Goal: Communication & Community: Ask a question

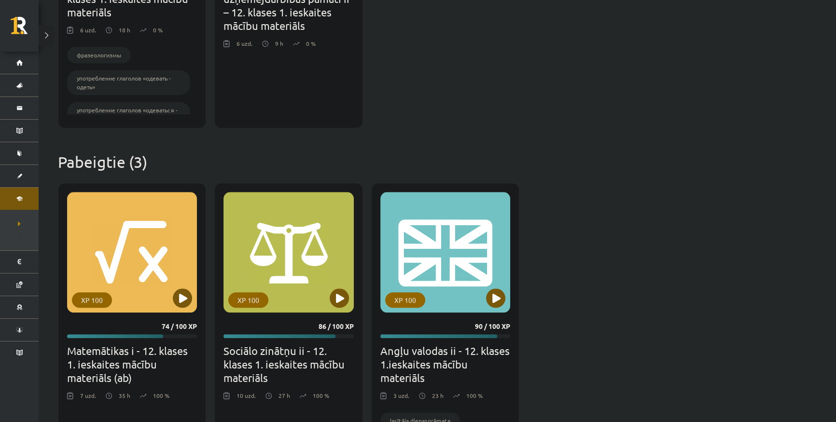
scroll to position [1140, 0]
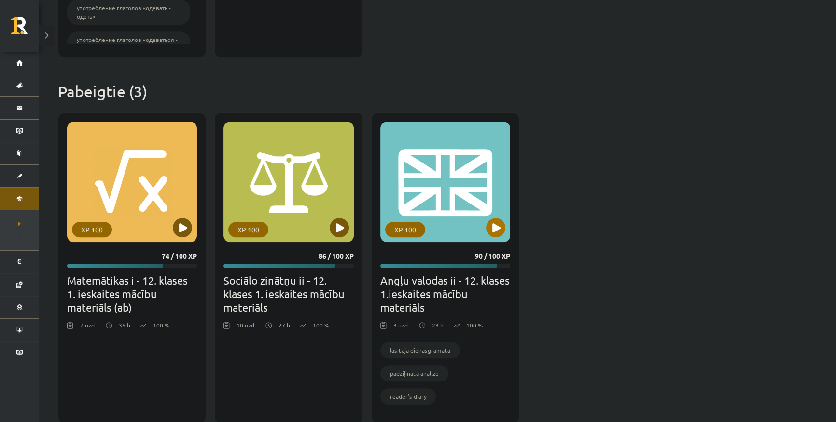
click at [488, 240] on div "XP 100" at bounding box center [445, 182] width 130 height 121
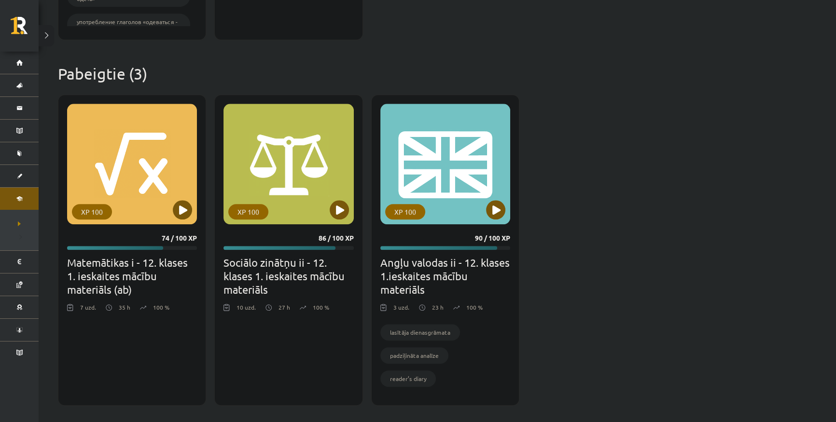
scroll to position [1160, 0]
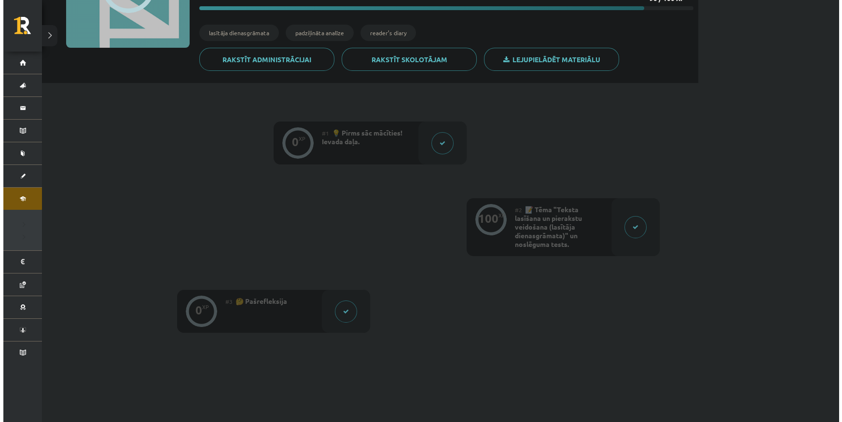
scroll to position [141, 0]
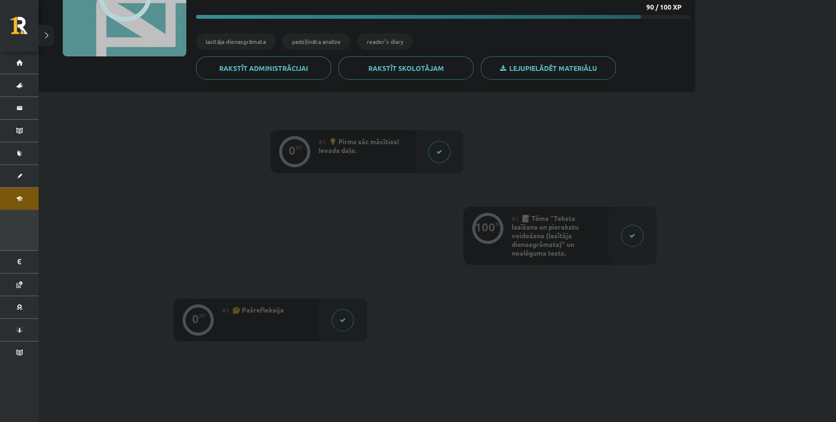
click at [603, 217] on div "#2 📝 Tēma "Teksta lasīšana un pierakstu veidošana (lasītāja dienasgrāmata)" un …" at bounding box center [560, 236] width 97 height 58
click at [631, 217] on div at bounding box center [632, 236] width 48 height 58
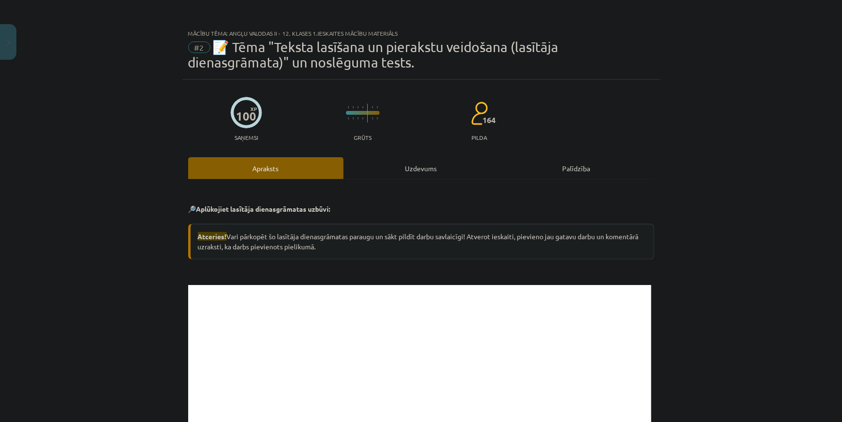
click at [392, 165] on div "Uzdevums" at bounding box center [421, 168] width 155 height 22
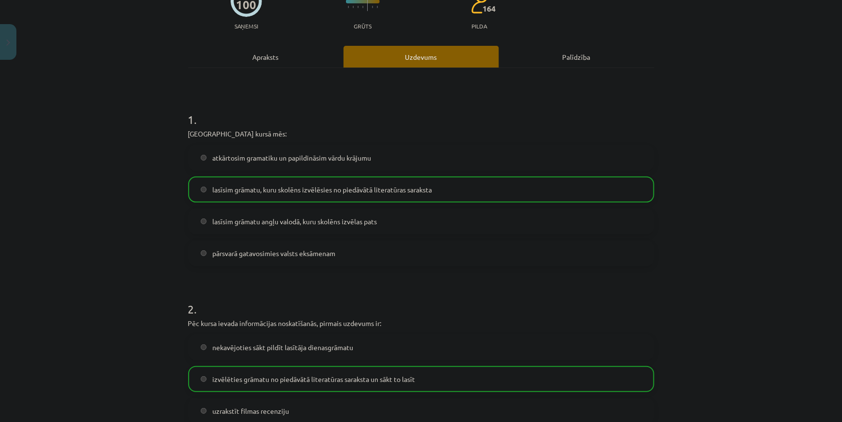
click at [253, 51] on div "Apraksts" at bounding box center [265, 57] width 155 height 22
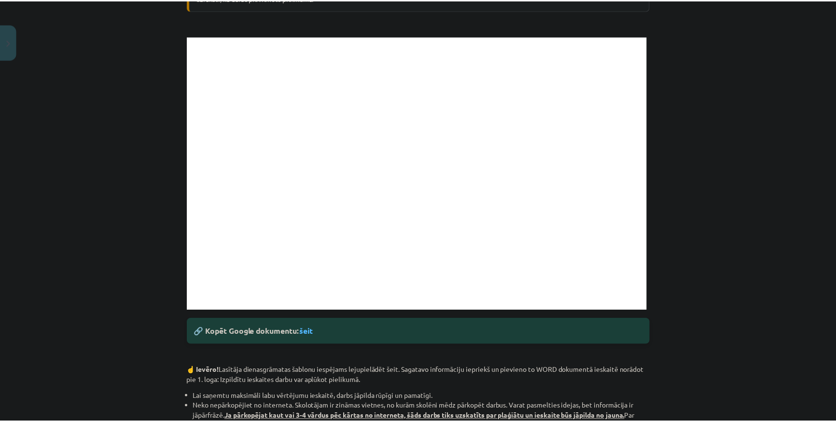
scroll to position [0, 0]
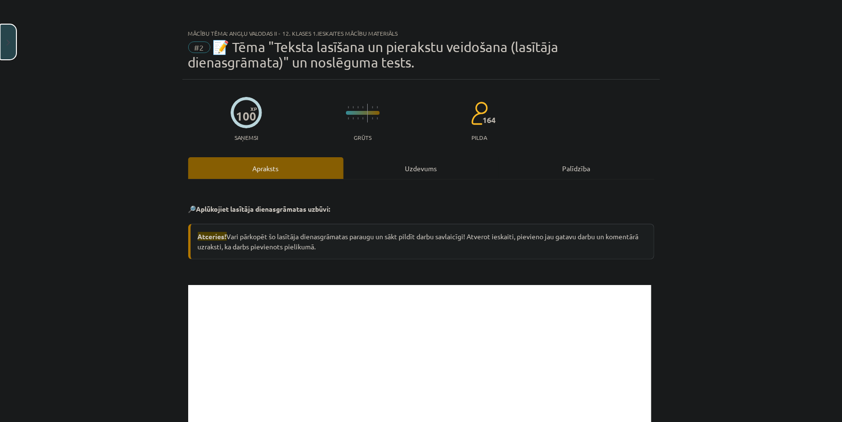
click at [8, 42] on img "Close" at bounding box center [8, 43] width 4 height 6
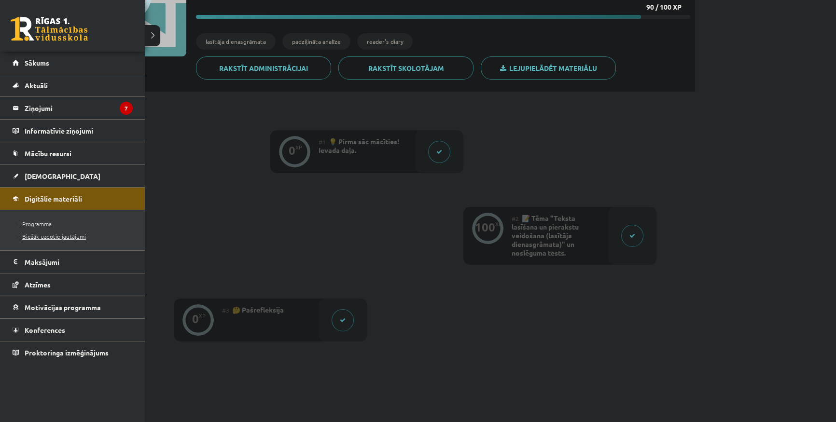
click at [53, 234] on span "Biežāk uzdotie jautājumi" at bounding box center [49, 237] width 74 height 8
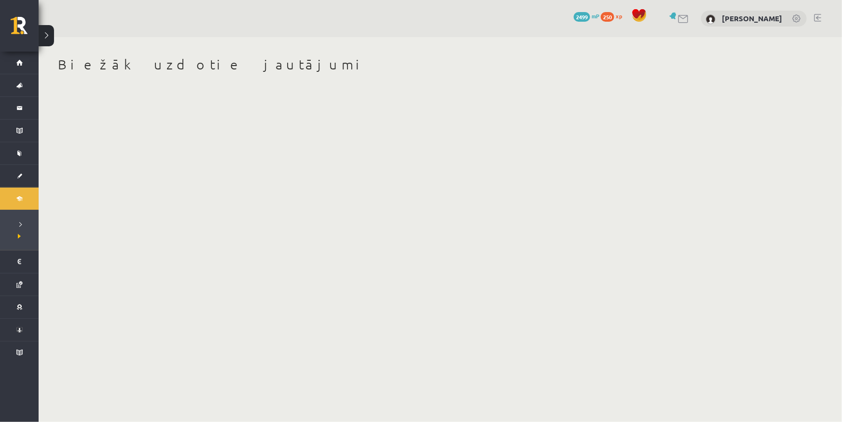
click at [405, 135] on body "0 Dāvanas 2499 mP 250 xp Matīss Liepiņš Sākums Aktuāli Kā mācīties eSKOLĀ Konta…" at bounding box center [421, 211] width 842 height 422
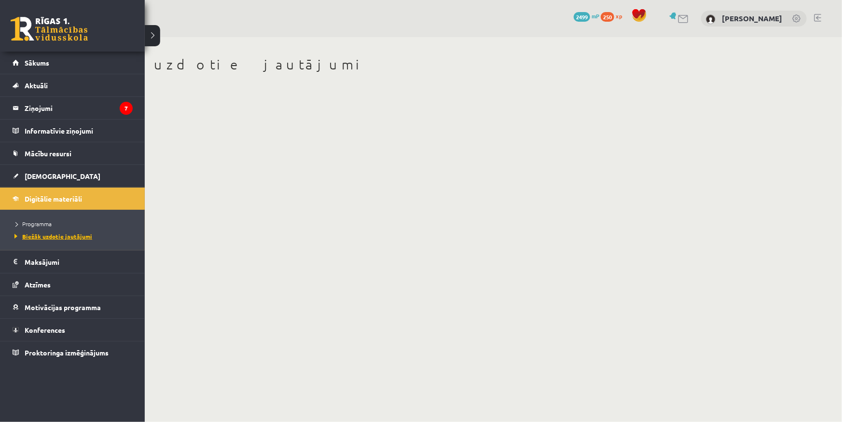
click at [30, 240] on link "Biežāk uzdotie jautājumi" at bounding box center [73, 236] width 123 height 9
click at [31, 224] on span "Programma" at bounding box center [32, 224] width 40 height 8
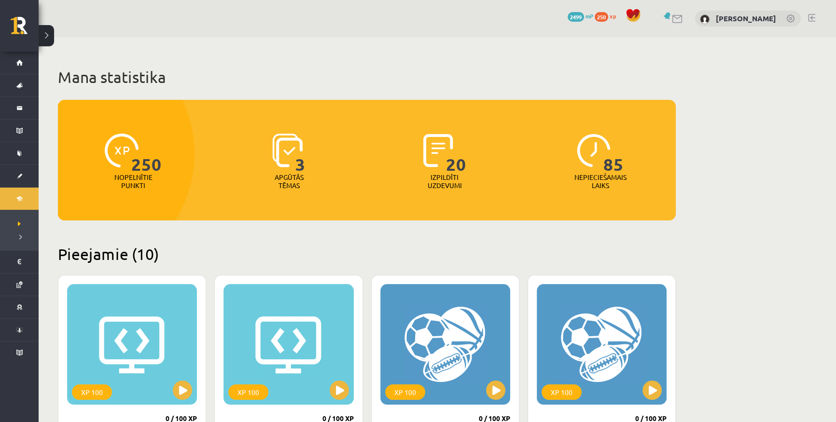
click at [683, 18] on link at bounding box center [678, 19] width 12 height 8
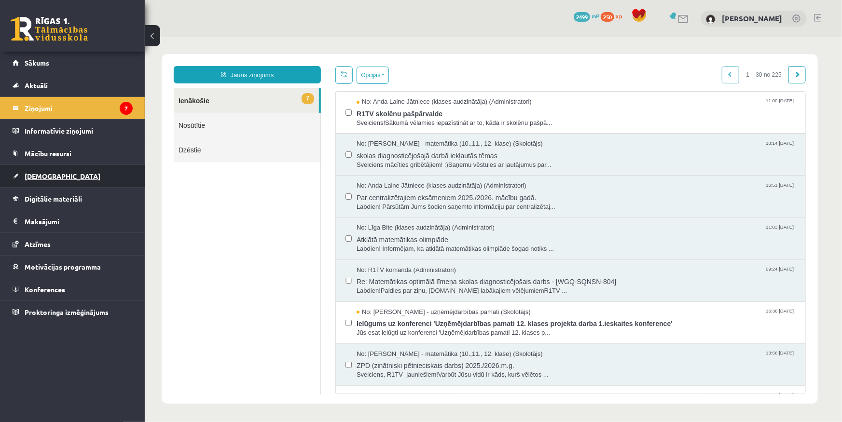
click at [40, 176] on span "[DEMOGRAPHIC_DATA]" at bounding box center [63, 176] width 76 height 9
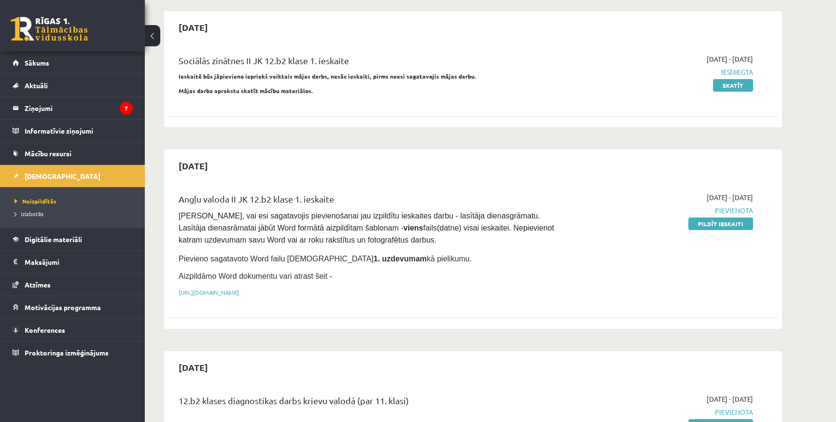
scroll to position [87, 0]
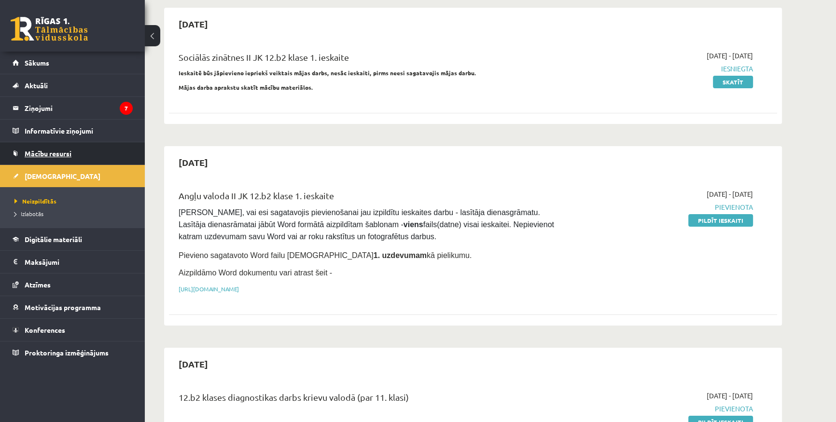
click at [45, 149] on span "Mācību resursi" at bounding box center [48, 153] width 47 height 9
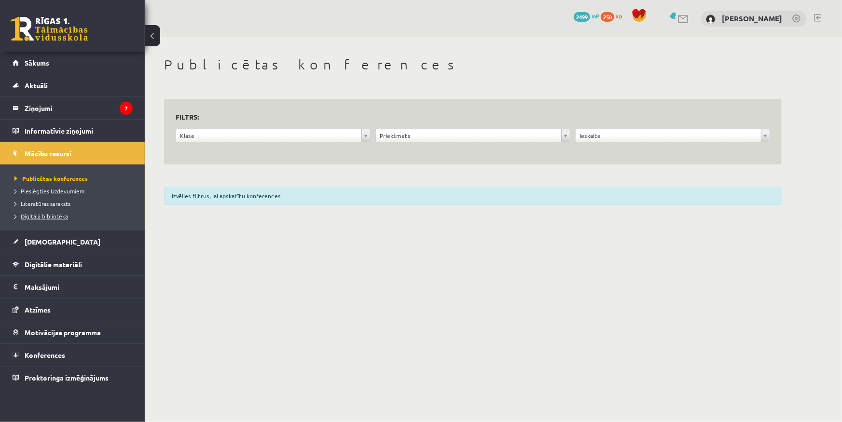
click at [48, 217] on span "Digitālā bibliotēka" at bounding box center [41, 216] width 54 height 8
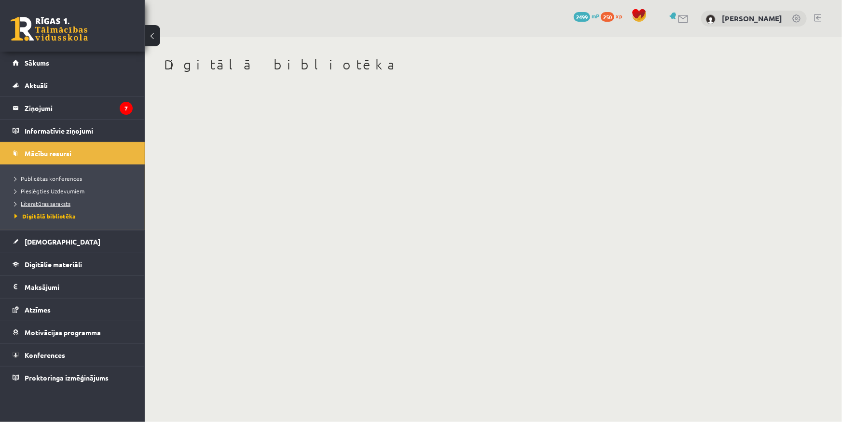
click at [46, 207] on link "Literatūras saraksts" at bounding box center [74, 203] width 121 height 9
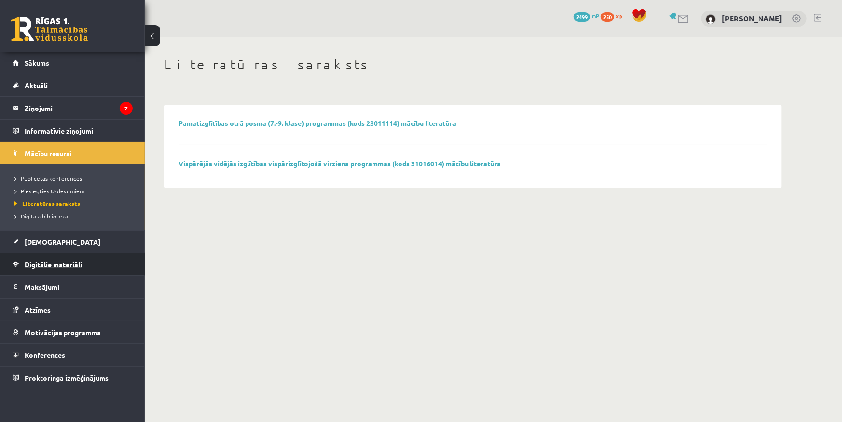
click at [62, 259] on link "Digitālie materiāli" at bounding box center [73, 264] width 120 height 22
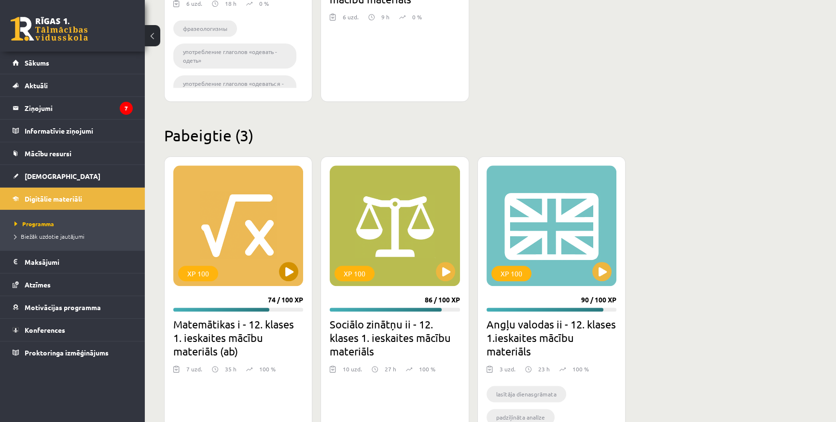
scroll to position [1160, 0]
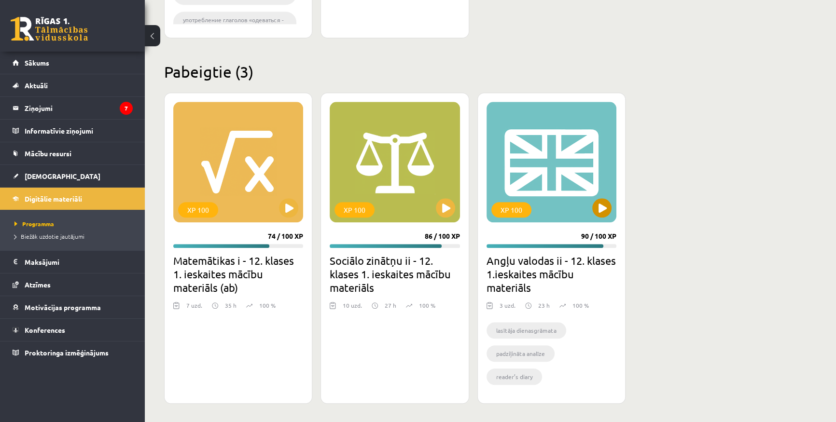
click at [583, 159] on div "XP 100" at bounding box center [551, 162] width 130 height 121
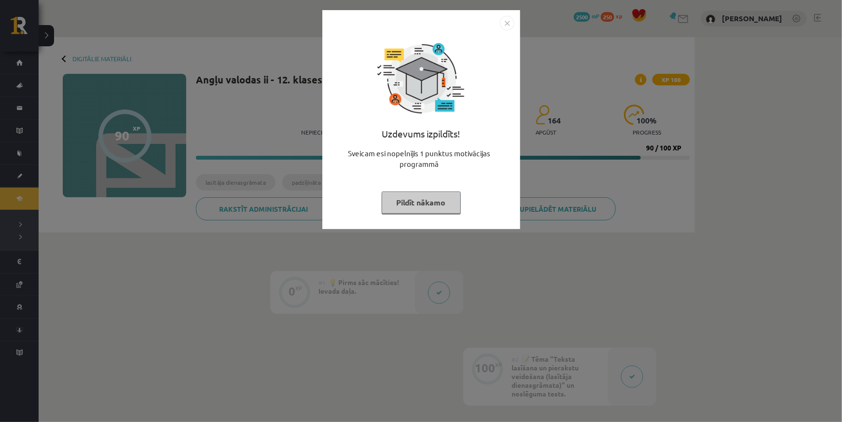
click at [502, 19] on img "Close" at bounding box center [507, 23] width 14 height 14
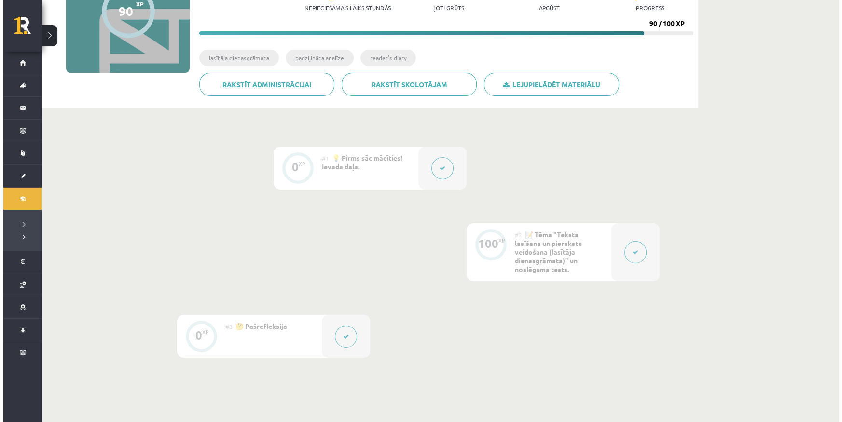
scroll to position [229, 0]
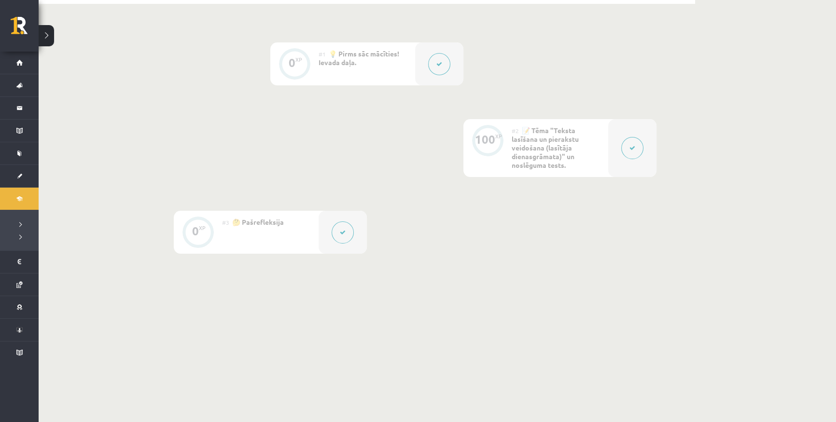
click at [628, 128] on div at bounding box center [632, 148] width 48 height 58
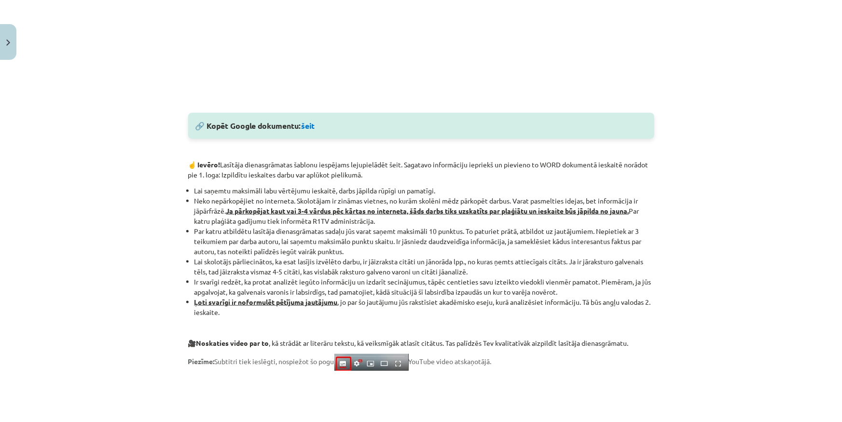
scroll to position [483, 0]
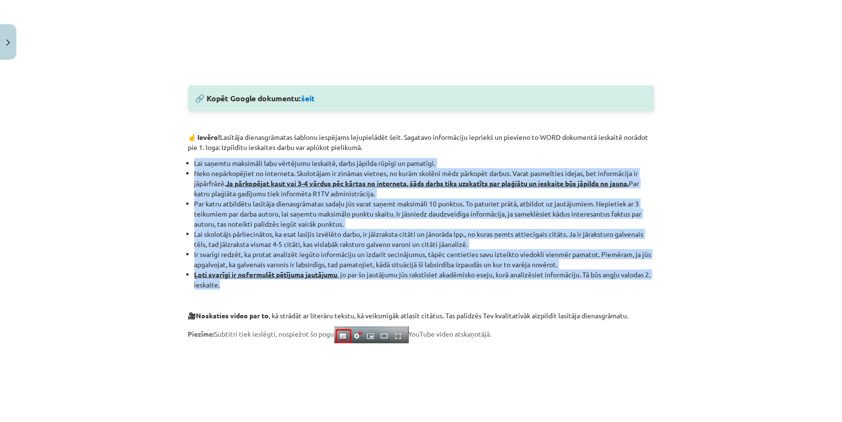
drag, startPoint x: 238, startPoint y: 285, endPoint x: 193, endPoint y: 163, distance: 130.4
click at [193, 163] on ul "Lai saņemtu maksimāli labu vērtējumu ieskaitē, darbs jāpilda rūpīgi un pamatīgi…" at bounding box center [421, 224] width 466 height 132
copy ul "Lai saņemtu maksimāli labu vērtējumu ieskaitē, darbs jāpilda rūpīgi un pamatīgi…"
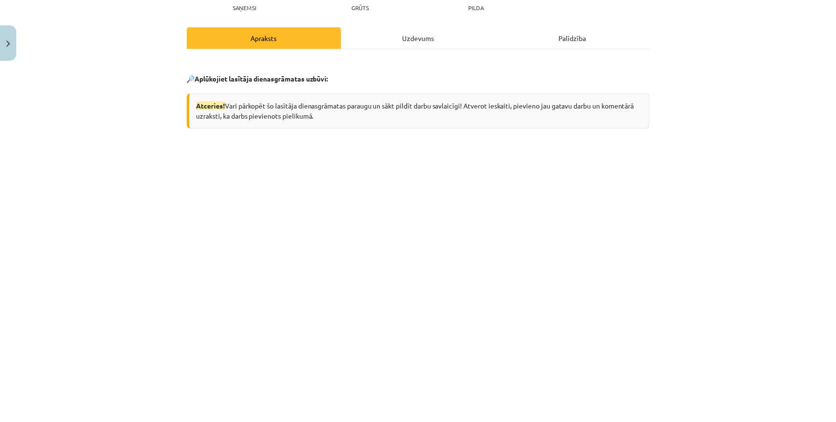
scroll to position [0, 0]
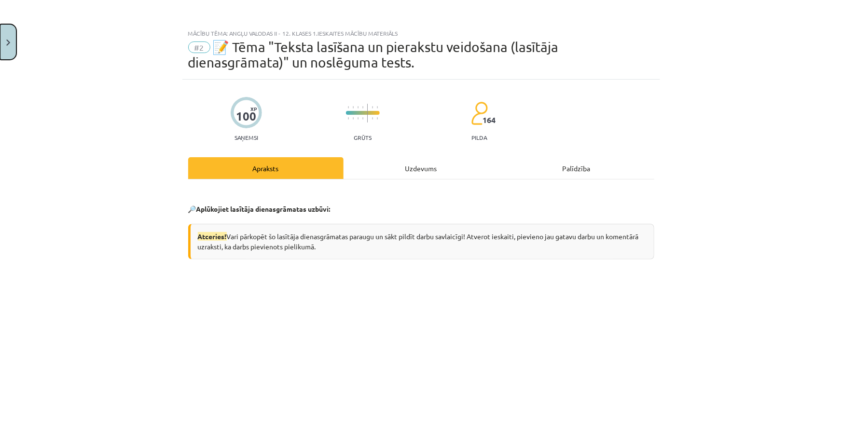
click at [11, 50] on button "Close" at bounding box center [8, 42] width 16 height 36
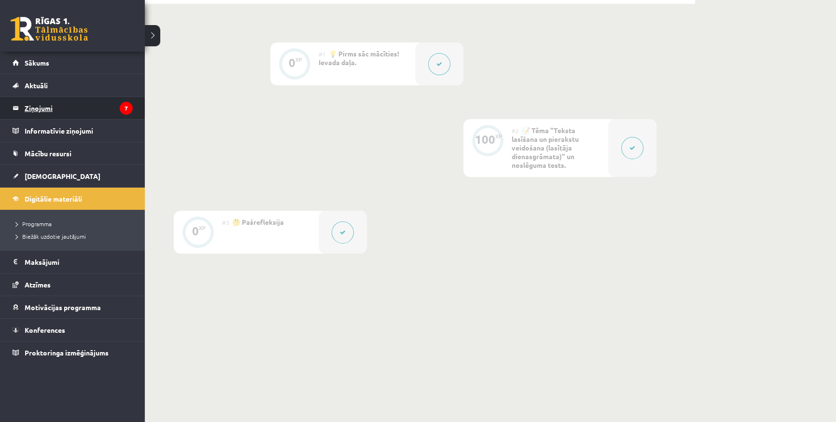
click at [42, 110] on legend "Ziņojumi 7" at bounding box center [79, 108] width 108 height 22
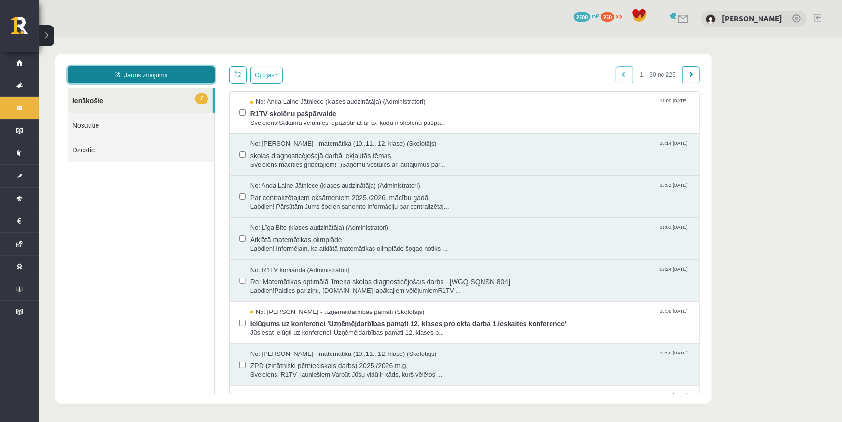
click at [136, 74] on link "Jauns ziņojums" at bounding box center [140, 74] width 147 height 17
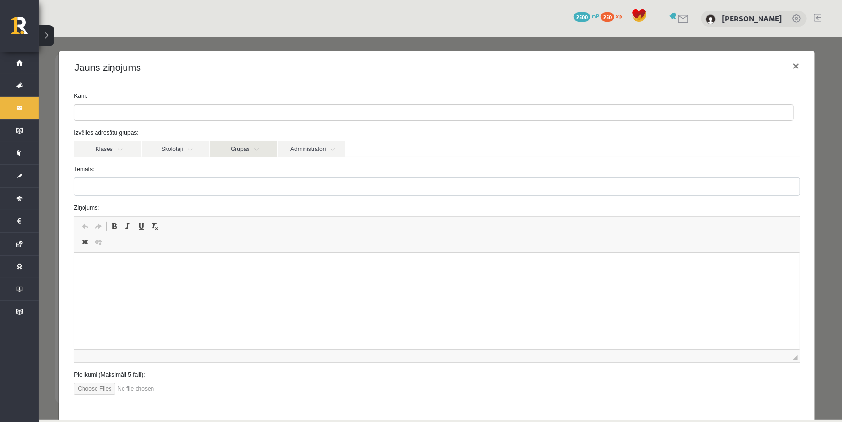
click at [263, 148] on link "Grupas" at bounding box center [243, 148] width 68 height 16
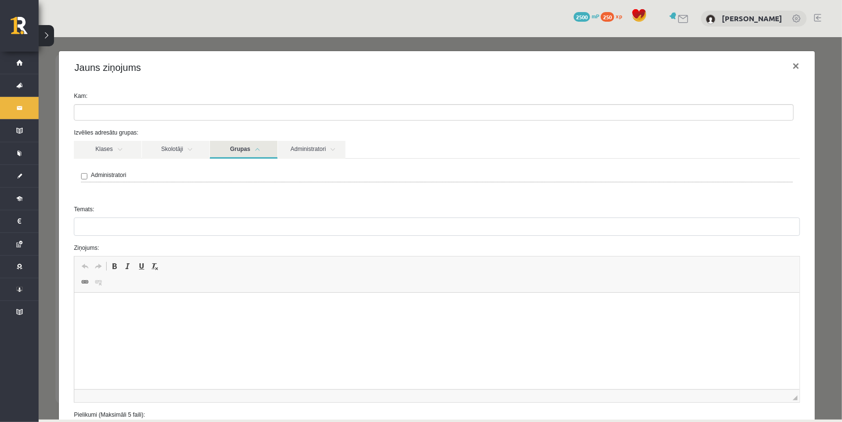
click at [257, 145] on link "Grupas" at bounding box center [243, 149] width 68 height 18
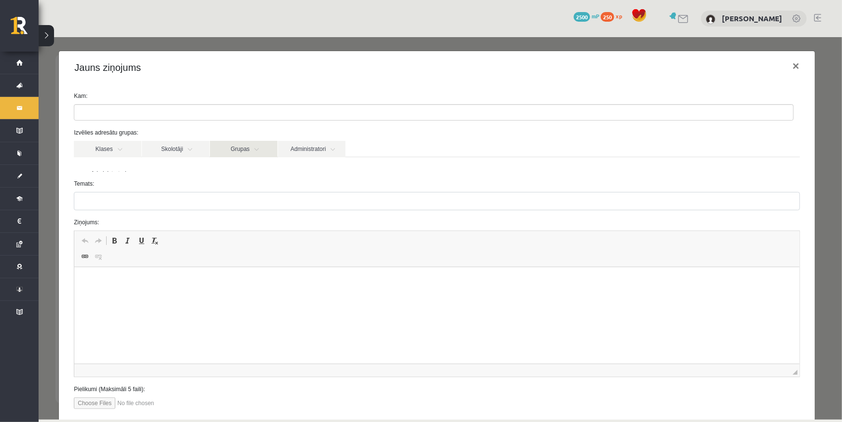
click at [251, 149] on link "Grupas" at bounding box center [243, 148] width 68 height 16
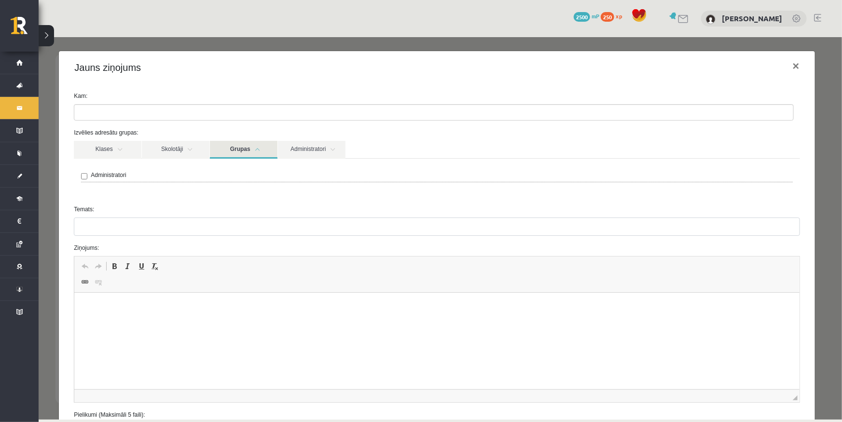
click at [251, 150] on link "Grupas" at bounding box center [243, 149] width 68 height 18
click at [300, 149] on link "Administratori" at bounding box center [311, 149] width 68 height 18
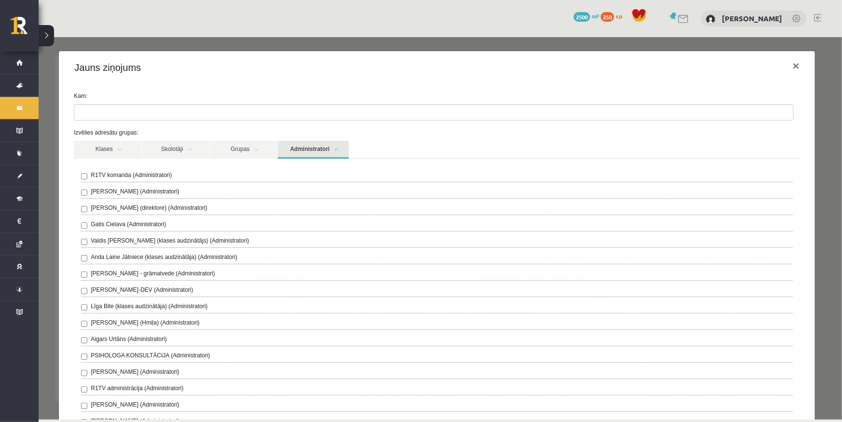
click at [198, 167] on div "R1TV komanda (Administratori) Ivo Čapiņš (Administratori) Gita Vāvere (direktor…" at bounding box center [436, 317] width 726 height 318
click at [163, 177] on label "R1TV komanda (Administratori)" at bounding box center [130, 174] width 81 height 9
click at [319, 154] on link "Administratori" at bounding box center [312, 149] width 71 height 18
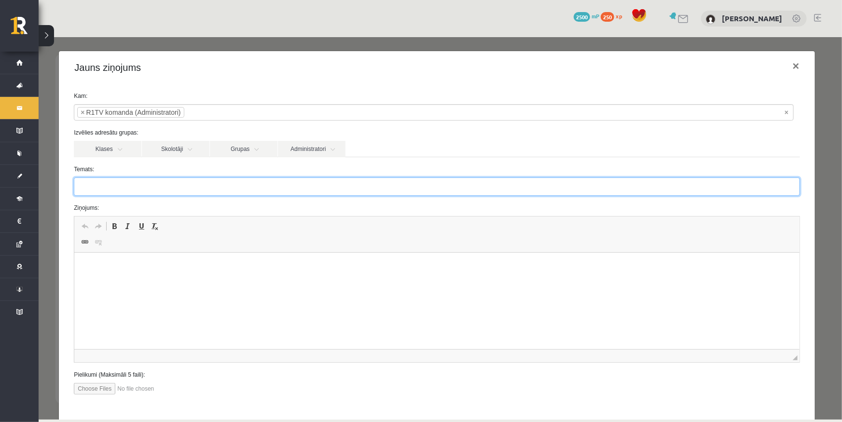
click at [187, 194] on input "Temats:" at bounding box center [436, 186] width 726 height 18
type input "*"
type input "**********"
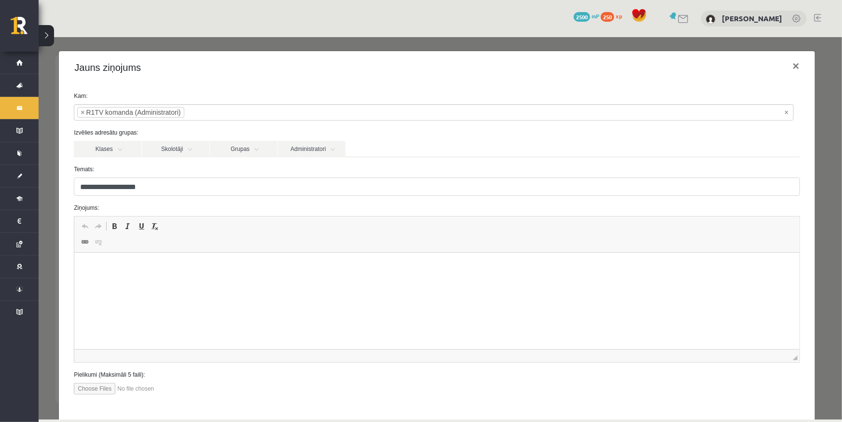
click at [187, 269] on p "Rich Text Editor, wiswyg-editor-47433941905280-1759996543-379" at bounding box center [437, 268] width 706 height 10
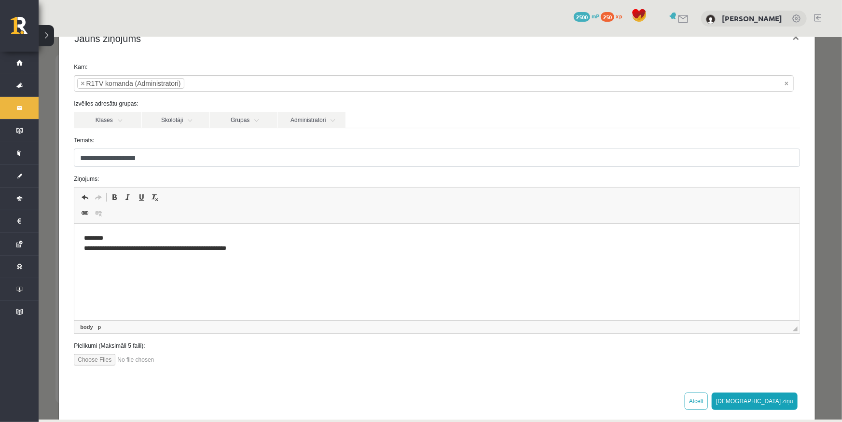
scroll to position [43, 0]
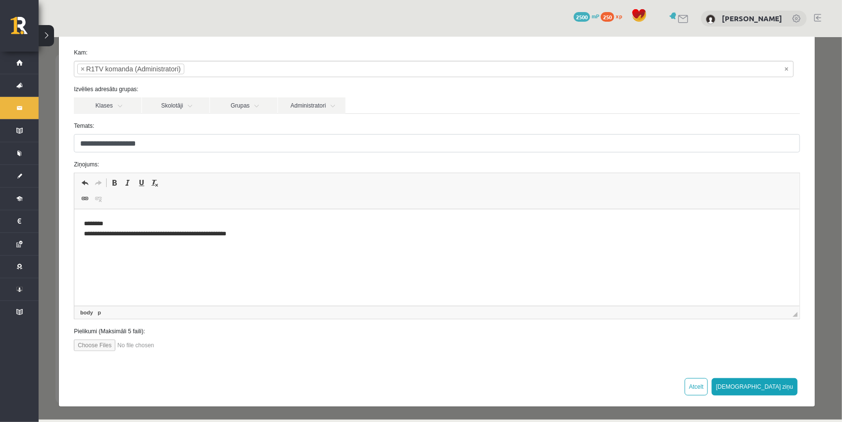
click at [280, 235] on p "**********" at bounding box center [434, 234] width 700 height 30
